Goal: Task Accomplishment & Management: Manage account settings

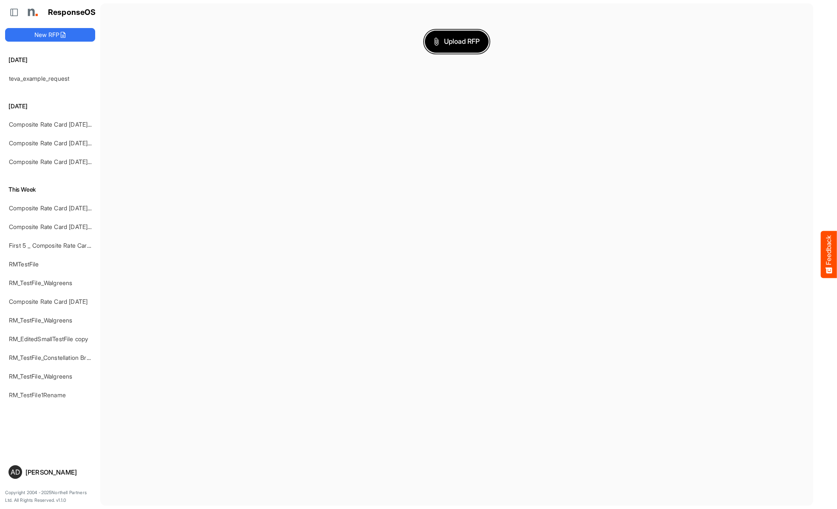
click at [457, 41] on span "Upload RFP" at bounding box center [457, 41] width 46 height 11
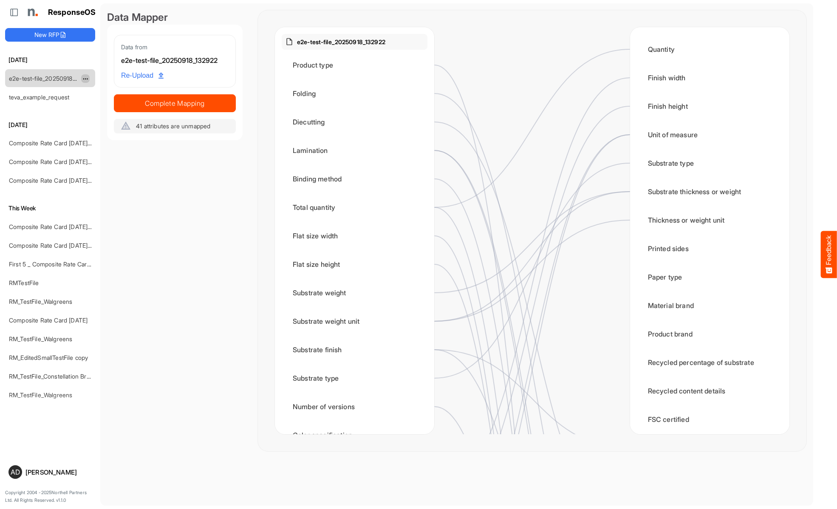
click at [85, 78] on span "dropdownbutton" at bounding box center [84, 79] width 4 height 6
click at [107, 104] on li "Delete" at bounding box center [106, 104] width 51 height 13
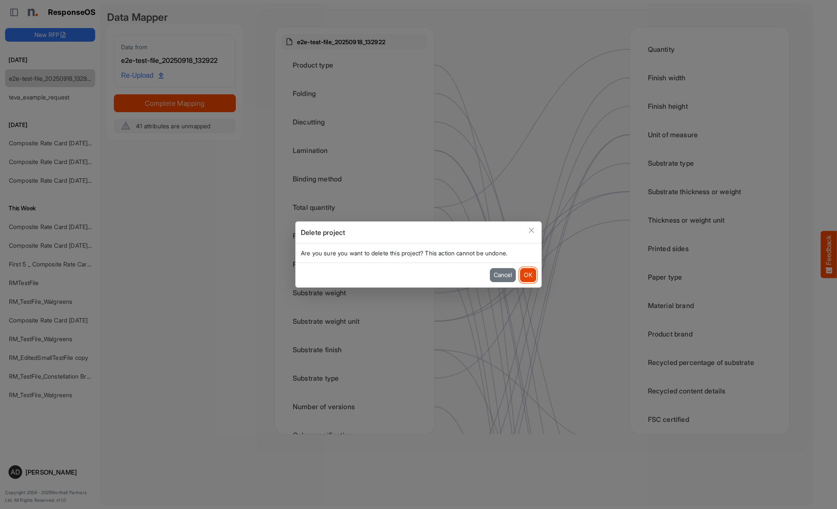
click at [527, 275] on button "OK" at bounding box center [528, 275] width 16 height 14
